Goal: Obtain resource: Obtain resource

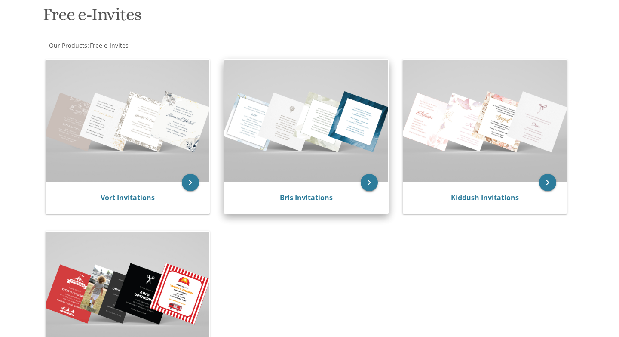
scroll to position [133, 0]
click at [373, 184] on icon "keyboard_arrow_right" at bounding box center [369, 182] width 17 height 17
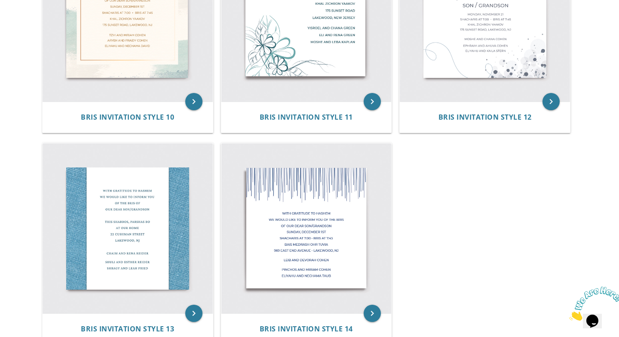
scroll to position [899, 0]
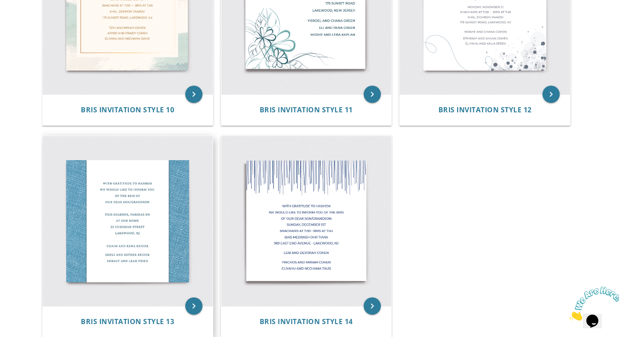
click at [164, 231] on img at bounding box center [128, 221] width 170 height 170
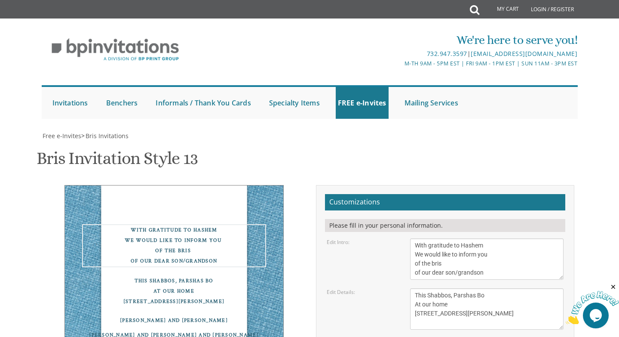
click at [473, 238] on textarea "With gratitude to Hashem We would like to inform you of the bris of our dear so…" at bounding box center [487, 258] width 154 height 41
click at [478, 238] on textarea "With gratitude to Hashem We would like to inform you of the bris of our dear so…" at bounding box center [487, 258] width 154 height 41
click at [422, 238] on textarea "With gratitude to Hashem We would like to inform you of the bris of our dear so…" at bounding box center [487, 258] width 154 height 41
click at [448, 238] on textarea "With gratitude to Hashem We would like to inform you of the bris of our dear so…" at bounding box center [487, 258] width 154 height 41
type textarea "With gratitude to Hashem We would like to invite you to the [PERSON_NAME] of ou…"
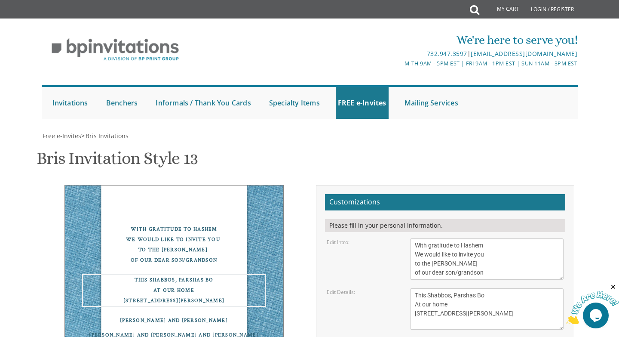
drag, startPoint x: 491, startPoint y: 184, endPoint x: 395, endPoint y: 184, distance: 96.3
click at [395, 288] on div "Edit Details: This Shabbos, Parshas Bo At our home [STREET_ADDRESS][PERSON_NAME]" at bounding box center [445, 308] width 250 height 41
click at [457, 288] on textarea "This Shabbos, Parshas Bo At our home [STREET_ADDRESS][PERSON_NAME]" at bounding box center [487, 308] width 154 height 41
click at [455, 288] on textarea "This Shabbos, Parshas Bo At our home [STREET_ADDRESS][PERSON_NAME]" at bounding box center [487, 308] width 154 height 41
drag, startPoint x: 457, startPoint y: 211, endPoint x: 411, endPoint y: 193, distance: 48.9
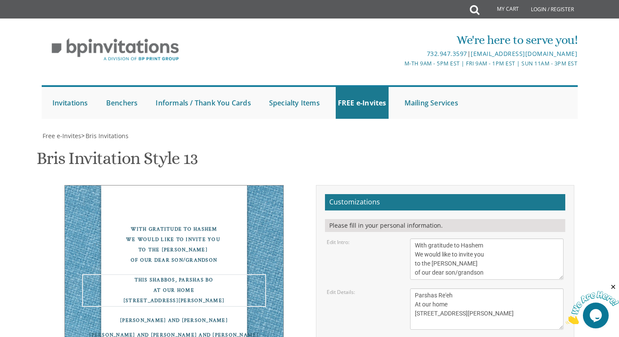
click at [411, 288] on textarea "This Shabbos, Parshas Bo At our home [STREET_ADDRESS][PERSON_NAME]" at bounding box center [487, 308] width 154 height 41
type textarea "Parshas Re'eh [STREET_ADDRESS]"
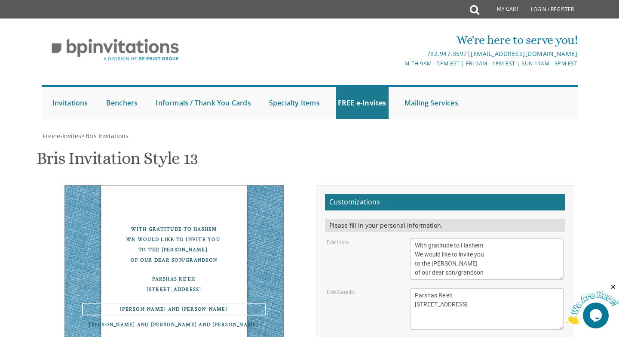
type textarea "[PERSON_NAME] and [PERSON_NAME]"
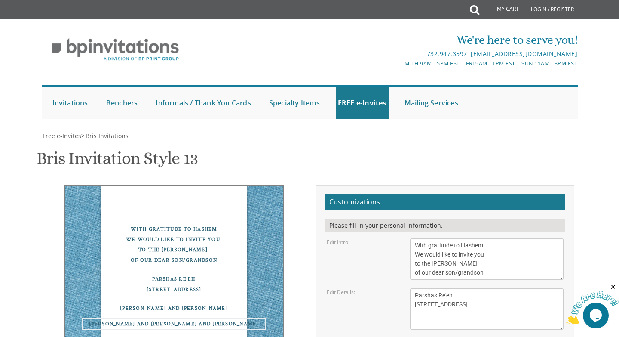
drag, startPoint x: 482, startPoint y: 264, endPoint x: 392, endPoint y: 272, distance: 90.2
click at [392, 272] on form "Customizations Please fill in your personal information. Edit Intro: With grati…" at bounding box center [445, 327] width 240 height 266
type textarea "Meir and [PERSON_NAME] [PERSON_NAME] and [PERSON_NAME]"
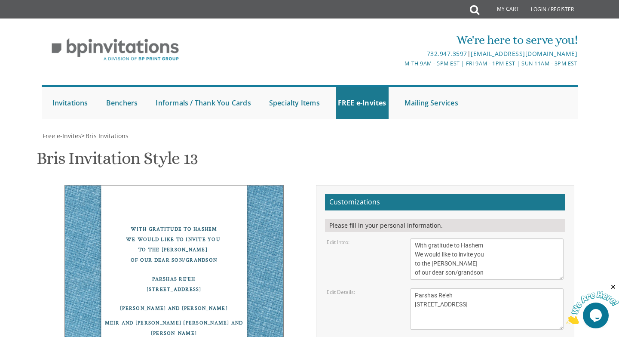
type input "[EMAIL_ADDRESS][DOMAIN_NAME]"
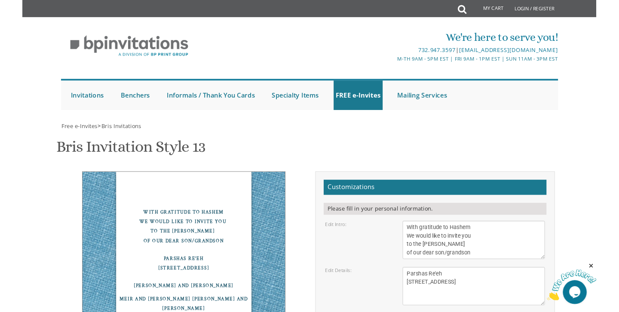
scroll to position [157, 0]
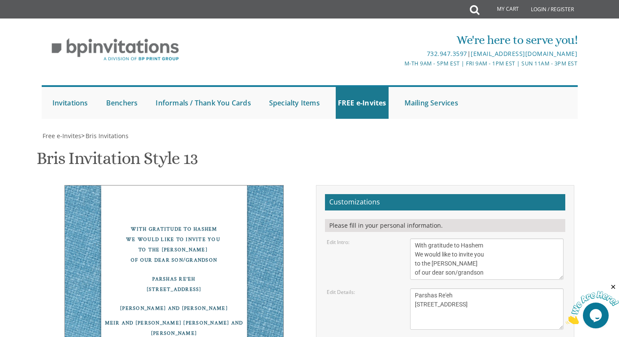
click at [615, 288] on icon "Close" at bounding box center [614, 287] width 8 height 8
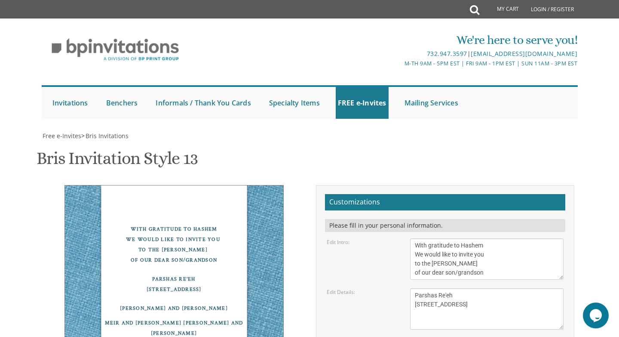
click at [594, 306] on button "Opens Chat This icon Opens the chat window." at bounding box center [596, 315] width 26 height 26
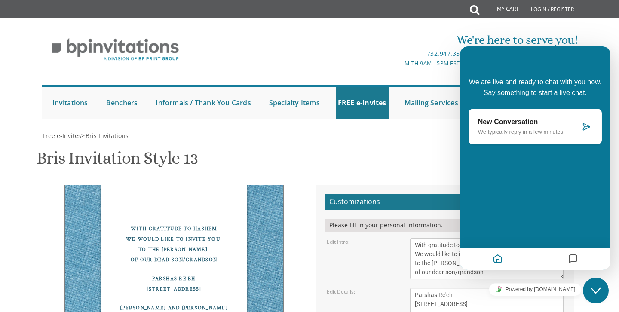
click at [436, 288] on textarea "This Shabbos, Parshas Bo At our home [STREET_ADDRESS][PERSON_NAME]" at bounding box center [487, 308] width 154 height 41
click at [593, 292] on icon "Close Chat This icon closes the chat window." at bounding box center [596, 291] width 10 height 10
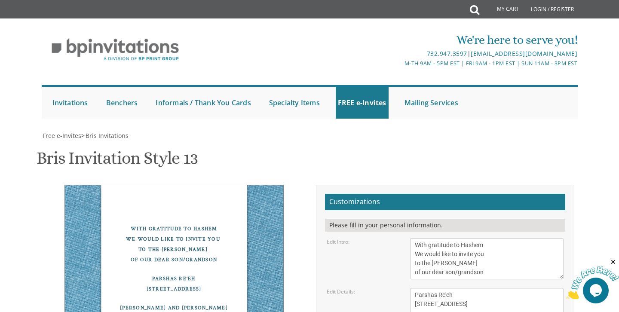
drag, startPoint x: 265, startPoint y: 181, endPoint x: 244, endPoint y: 179, distance: 21.6
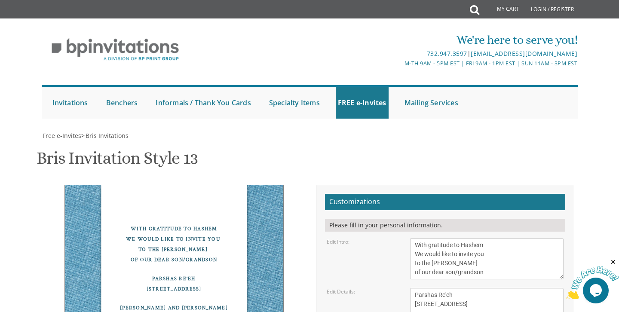
type textarea "[DEMOGRAPHIC_DATA] and [PERSON_NAME] and [PERSON_NAME] [PERSON_NAME] Mr. and [P…"
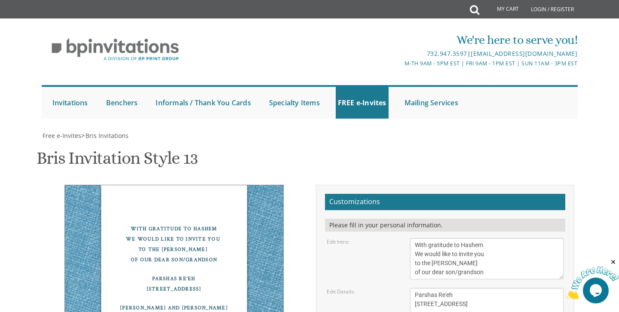
scroll to position [391, 0]
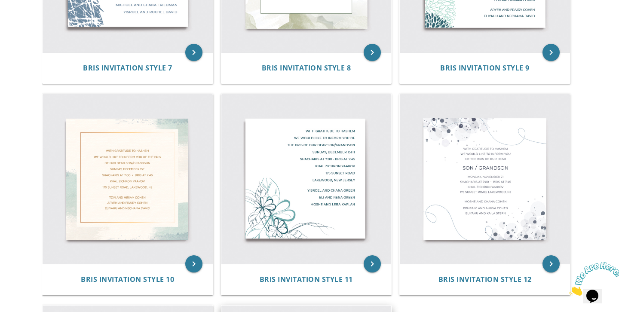
scroll to position [1027, 0]
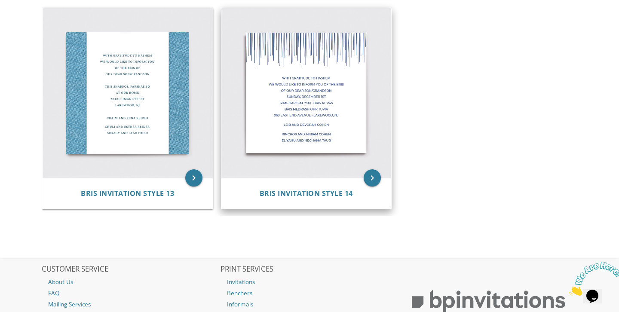
click at [287, 137] on img at bounding box center [306, 93] width 170 height 170
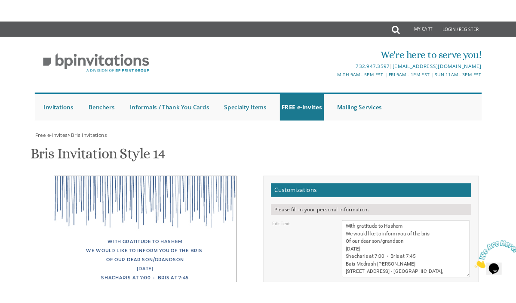
scroll to position [162, 0]
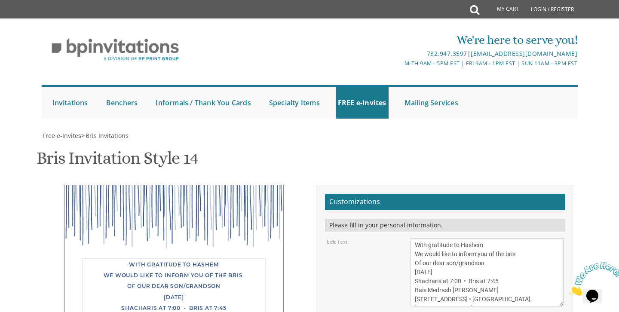
drag, startPoint x: 484, startPoint y: 92, endPoint x: 467, endPoint y: 92, distance: 17.6
click at [467, 238] on textarea "With gratitude to Hashem We would like to inform you of the bris Of our dear so…" at bounding box center [487, 272] width 154 height 68
click at [526, 238] on textarea "With gratitude to Hashem We would like to inform you of the bris Of our dear so…" at bounding box center [487, 272] width 154 height 68
click at [256, 185] on div "With gratitude to Hashem We would like to invite you of t Of our dear son/grand…" at bounding box center [173, 298] width 219 height 227
click at [215, 258] on div "With gratitude to Hashem We would like to invite you of t Of our dear son/grand…" at bounding box center [174, 301] width 184 height 87
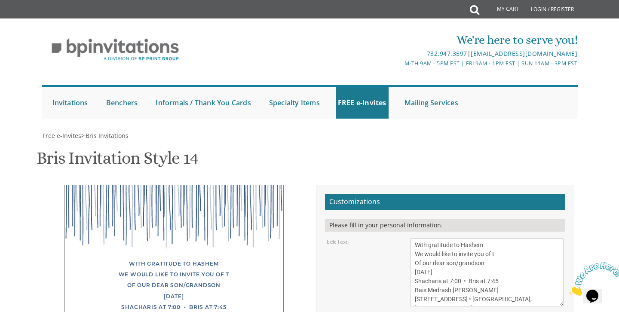
click at [499, 238] on textarea "With gratitude to Hashem We would like to inform you of the bris Of our dear so…" at bounding box center [487, 272] width 154 height 68
click at [500, 238] on textarea "With gratitude to Hashem We would like to inform you of the bris Of our dear so…" at bounding box center [487, 272] width 154 height 68
click at [505, 238] on textarea "With gratitude to Hashem We would like to inform you of the bris Of our dear so…" at bounding box center [487, 272] width 154 height 68
drag, startPoint x: 482, startPoint y: 110, endPoint x: 396, endPoint y: 110, distance: 86.0
click at [396, 238] on div "Edit Text: With gratitude to Hashem We would like to inform you of the bris Of …" at bounding box center [445, 272] width 250 height 68
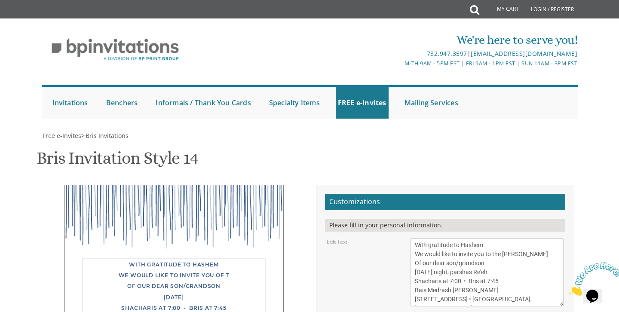
drag, startPoint x: 507, startPoint y: 119, endPoint x: 398, endPoint y: 121, distance: 109.2
click at [398, 238] on div "Edit Text: With gratitude to Hashem We would like to inform you of the bris Of …" at bounding box center [445, 272] width 250 height 68
drag, startPoint x: 527, startPoint y: 137, endPoint x: 401, endPoint y: 132, distance: 126.1
click at [401, 238] on div "Edit Text: With gratitude to Hashem We would like to inform you of the bris Of …" at bounding box center [445, 272] width 250 height 68
type textarea "With gratitude to Hashem We would like to invite you to the shalom zachor Of ou…"
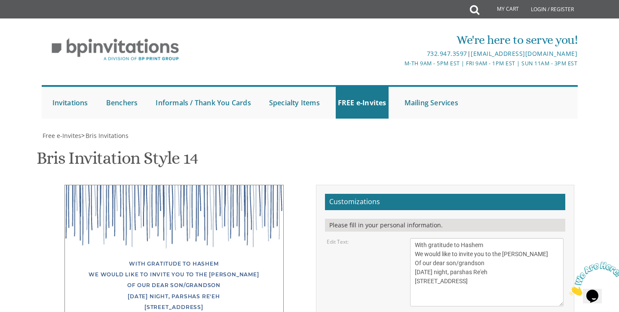
drag, startPoint x: 486, startPoint y: 161, endPoint x: 341, endPoint y: 161, distance: 145.8
type textarea "M"
type textarea "[PERSON_NAME] and [PERSON_NAME]"
drag, startPoint x: 504, startPoint y: 197, endPoint x: 413, endPoint y: 184, distance: 91.6
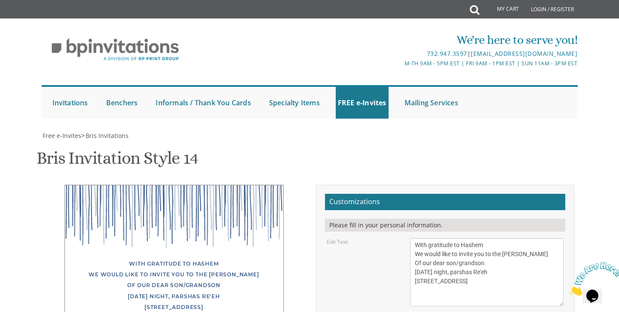
type textarea "[DEMOGRAPHIC_DATA] and [PERSON_NAME] and [PERSON_NAME] [PERSON_NAME] Mr. and [P…"
click at [491, 238] on textarea "With gratitude to Hashem We would like to inform you of the bris Of our dear so…" at bounding box center [487, 272] width 154 height 68
click at [555, 238] on textarea "With gratitude to Hashem We would like to inform you of the bris Of our dear so…" at bounding box center [487, 272] width 154 height 68
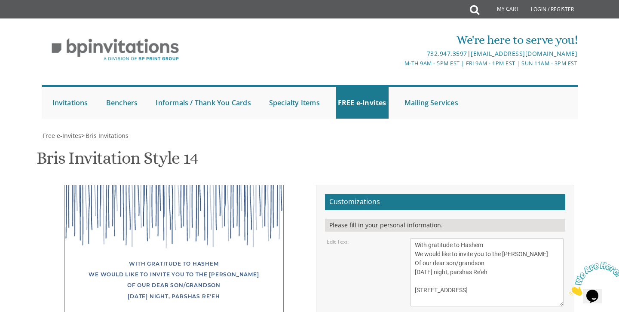
click at [436, 238] on textarea "With gratitude to Hashem We would like to inform you of the bris Of our dear so…" at bounding box center [487, 272] width 154 height 68
click at [441, 238] on textarea "With gratitude to Hashem We would like to inform you of the bris Of our dear so…" at bounding box center [487, 272] width 154 height 68
type textarea "With gratitude to Hashem We would like to invite you to the shalom zachor Of ou…"
click at [525, 194] on form "Customizations Please fill in your personal information. Edit Text: Edit Parent…" at bounding box center [445, 315] width 240 height 243
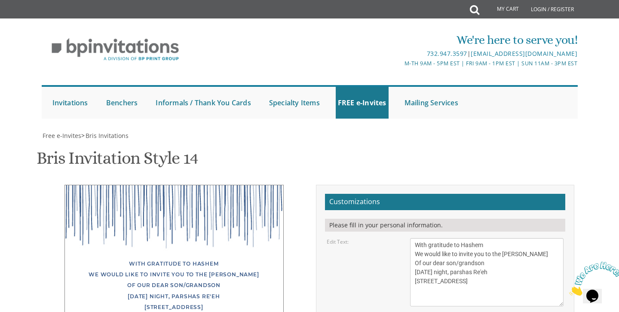
type input "[EMAIL_ADDRESS][DOMAIN_NAME]"
drag, startPoint x: 451, startPoint y: 111, endPoint x: 405, endPoint y: 111, distance: 45.6
click at [405, 238] on div "With gratitude to Hashem We would like to inform you of the bris Of our dear so…" at bounding box center [487, 272] width 167 height 68
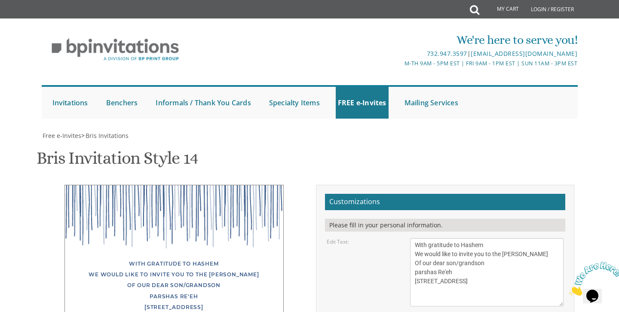
click at [477, 238] on textarea "With gratitude to Hashem We would like to inform you of the bris Of our dear so…" at bounding box center [487, 272] width 154 height 68
click at [415, 238] on textarea "With gratitude to Hashem We would like to inform you of the bris Of our dear so…" at bounding box center [487, 272] width 154 height 68
click at [469, 238] on textarea "With gratitude to Hashem We would like to inform you of the bris Of our dear so…" at bounding box center [487, 272] width 154 height 68
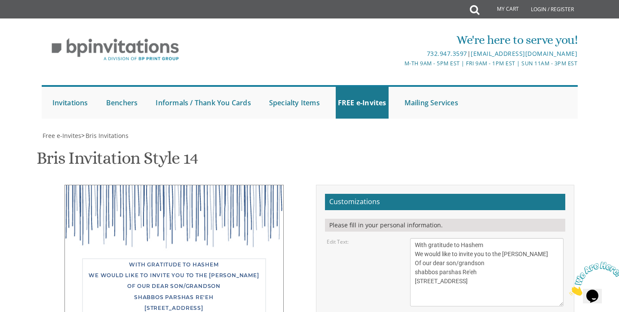
click at [473, 238] on textarea "With gratitude to Hashem We would like to inform you of the bris Of our dear so…" at bounding box center [487, 272] width 154 height 68
click at [468, 238] on textarea "With gratitude to Hashem We would like to inform you of the bris Of our dear so…" at bounding box center [487, 272] width 154 height 68
click at [472, 238] on textarea "With gratitude to Hashem We would like to inform you of the bris Of our dear so…" at bounding box center [487, 272] width 154 height 68
type textarea "With gratitude to Hashem We would like to invite you to the shalom zachor Of ou…"
